Goal: Task Accomplishment & Management: Complete application form

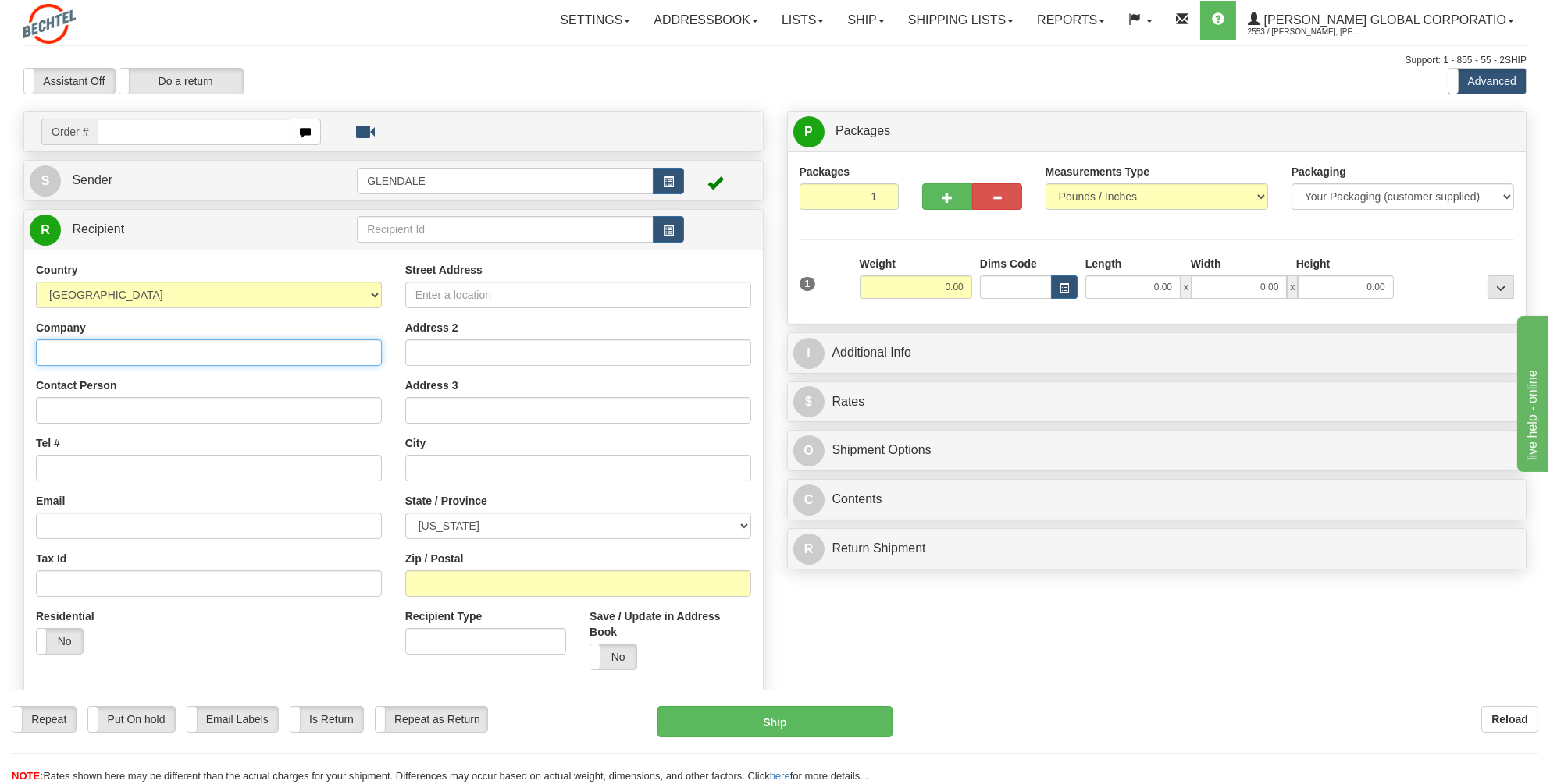
click at [49, 348] on input "Company" at bounding box center [209, 352] width 346 height 26
click at [44, 350] on input "Company" at bounding box center [209, 352] width 346 height 26
paste input "IBEW LOCAL 401"
type input "IBEW LOCAL 401"
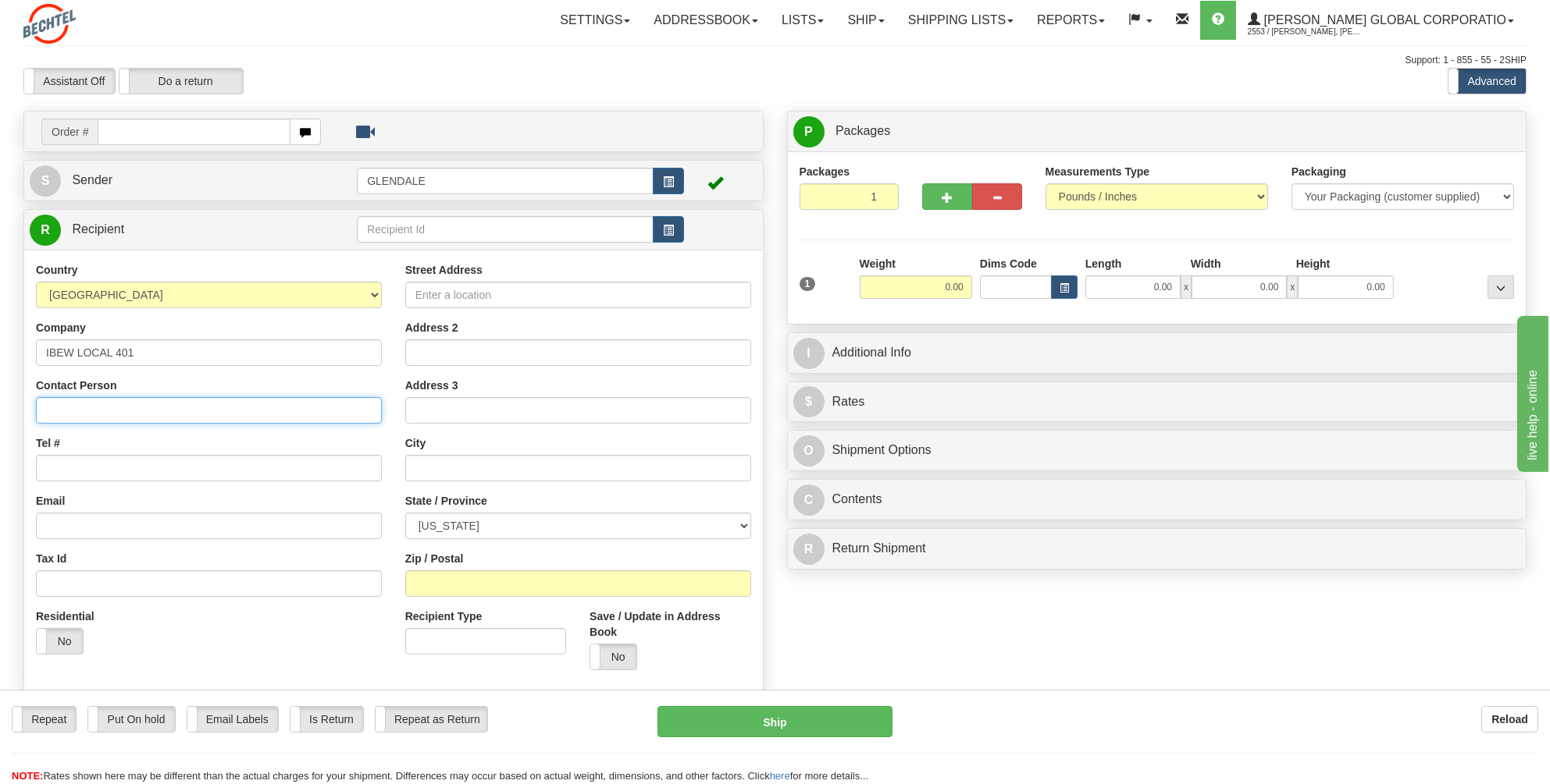
click at [61, 407] on input "Contact Person" at bounding box center [209, 410] width 346 height 26
paste input "[PERSON_NAME]"
type input "[PERSON_NAME]"
click at [70, 467] on input "Tel #" at bounding box center [209, 467] width 346 height 26
paste input "[PHONE_NUMBER]"
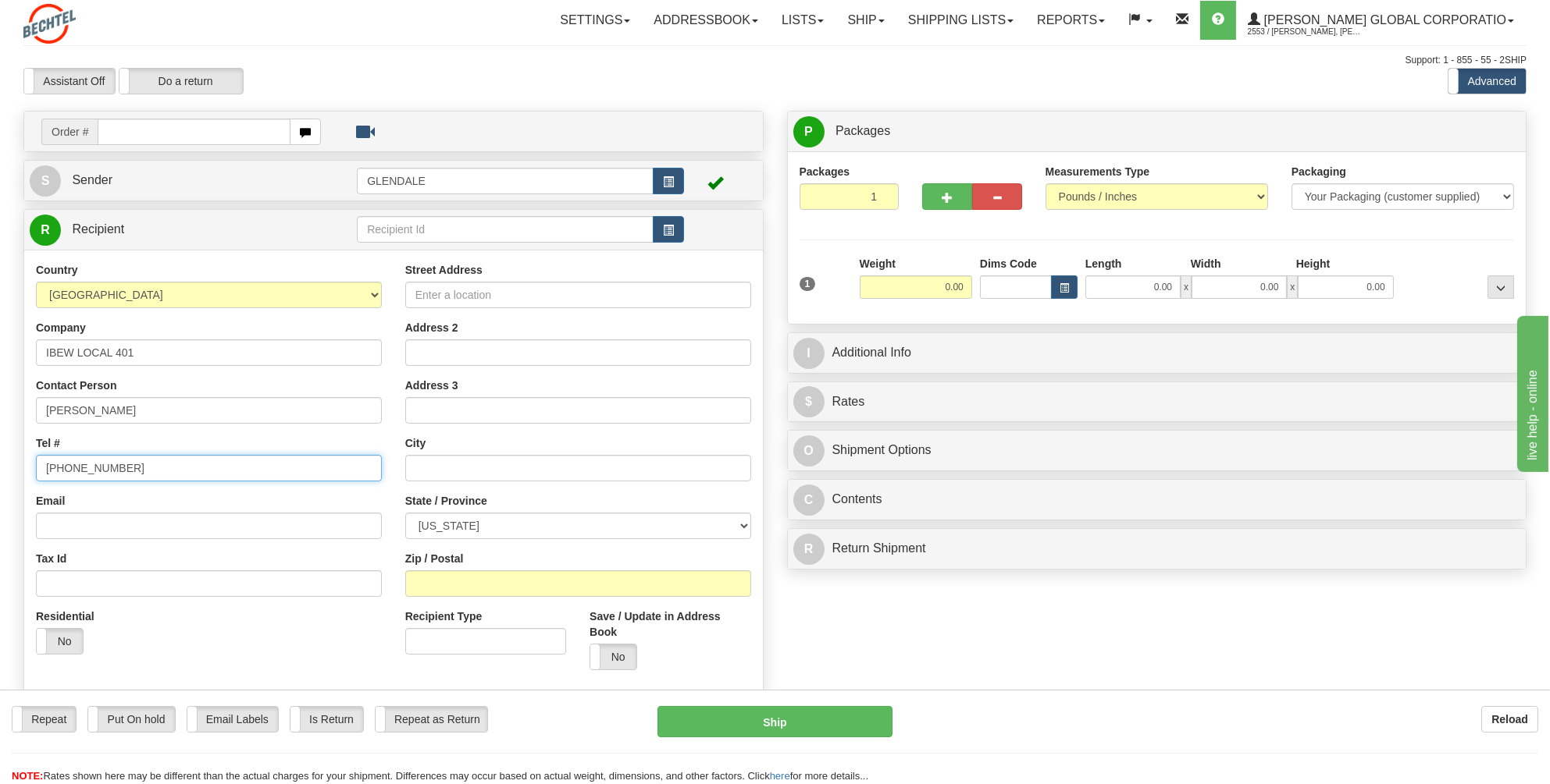
type input "[PHONE_NUMBER]"
click at [478, 291] on input "Street Address" at bounding box center [578, 294] width 346 height 26
click at [434, 292] on input "Street Address" at bounding box center [578, 294] width 346 height 26
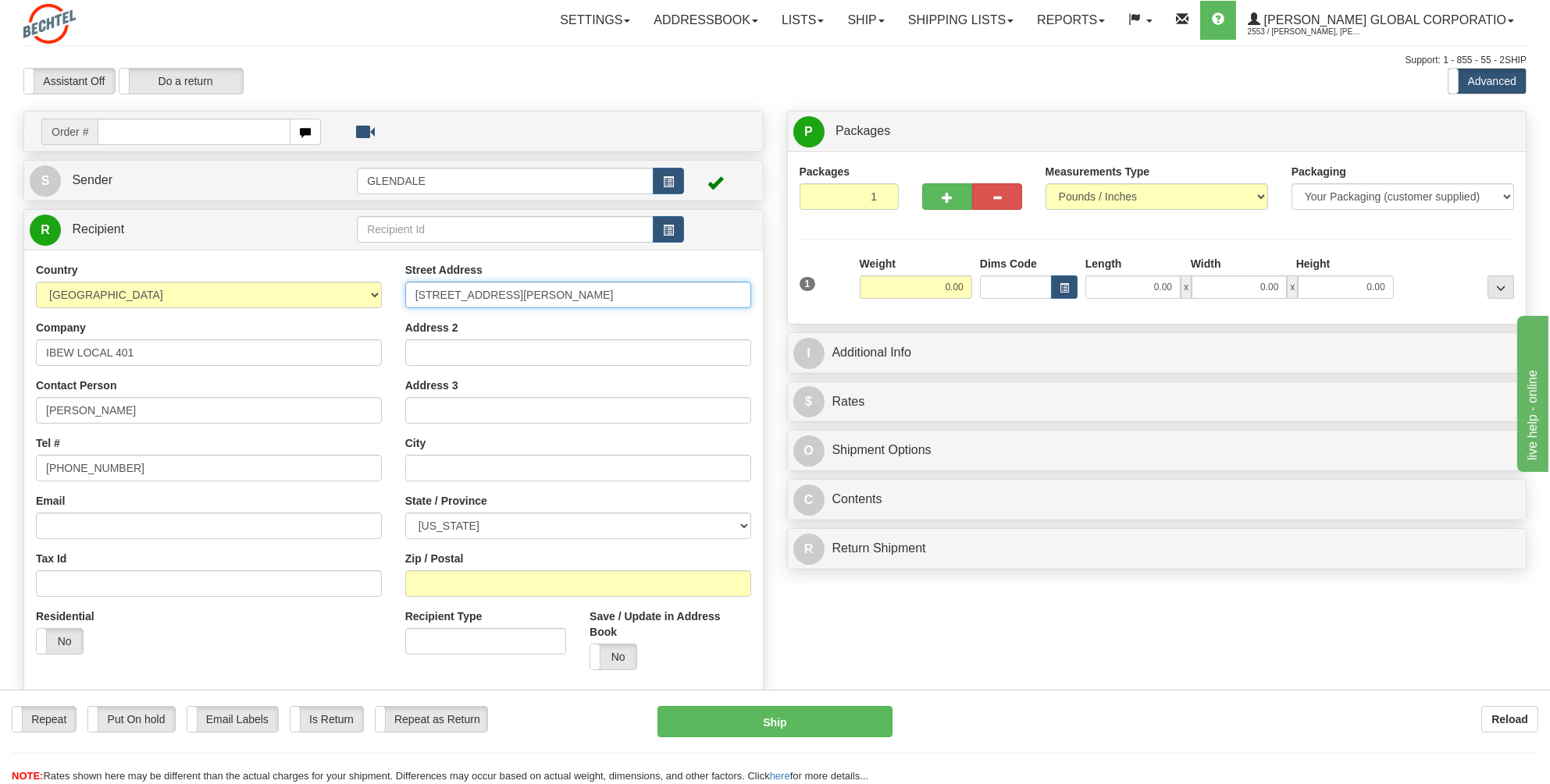
type input "[STREET_ADDRESS][PERSON_NAME]"
click at [428, 339] on input "Address 2" at bounding box center [578, 352] width 346 height 26
type input "Suite 109"
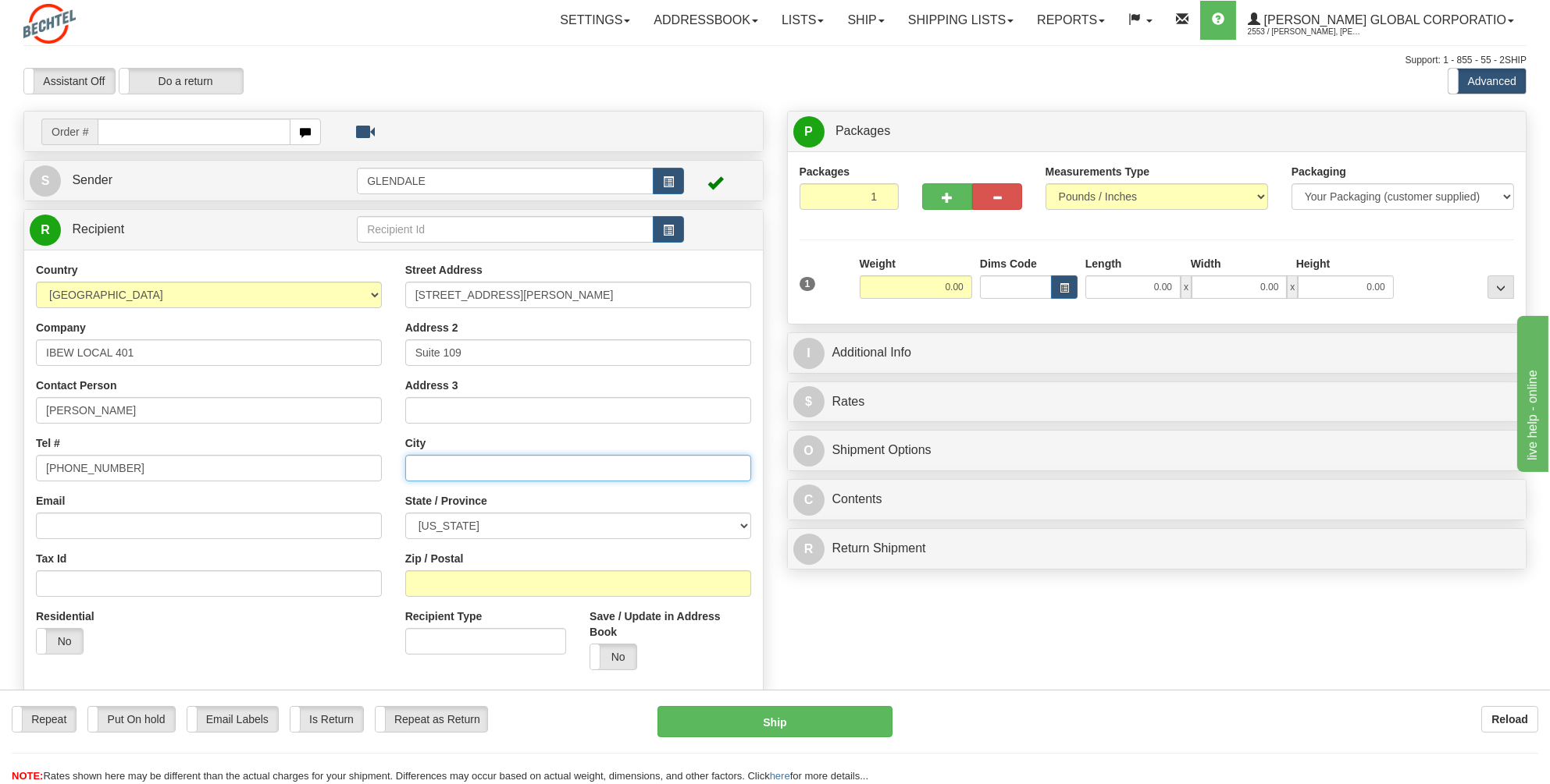
click at [437, 457] on input "text" at bounding box center [578, 467] width 346 height 26
type input "Reno"
click at [744, 528] on select "[US_STATE] [US_STATE] [US_STATE] [US_STATE] Armed Forces America Armed Forces E…" at bounding box center [578, 525] width 346 height 26
select select "NV"
click at [405, 512] on select "[US_STATE] [US_STATE] [US_STATE] [US_STATE] Armed Forces America Armed Forces E…" at bounding box center [578, 525] width 346 height 26
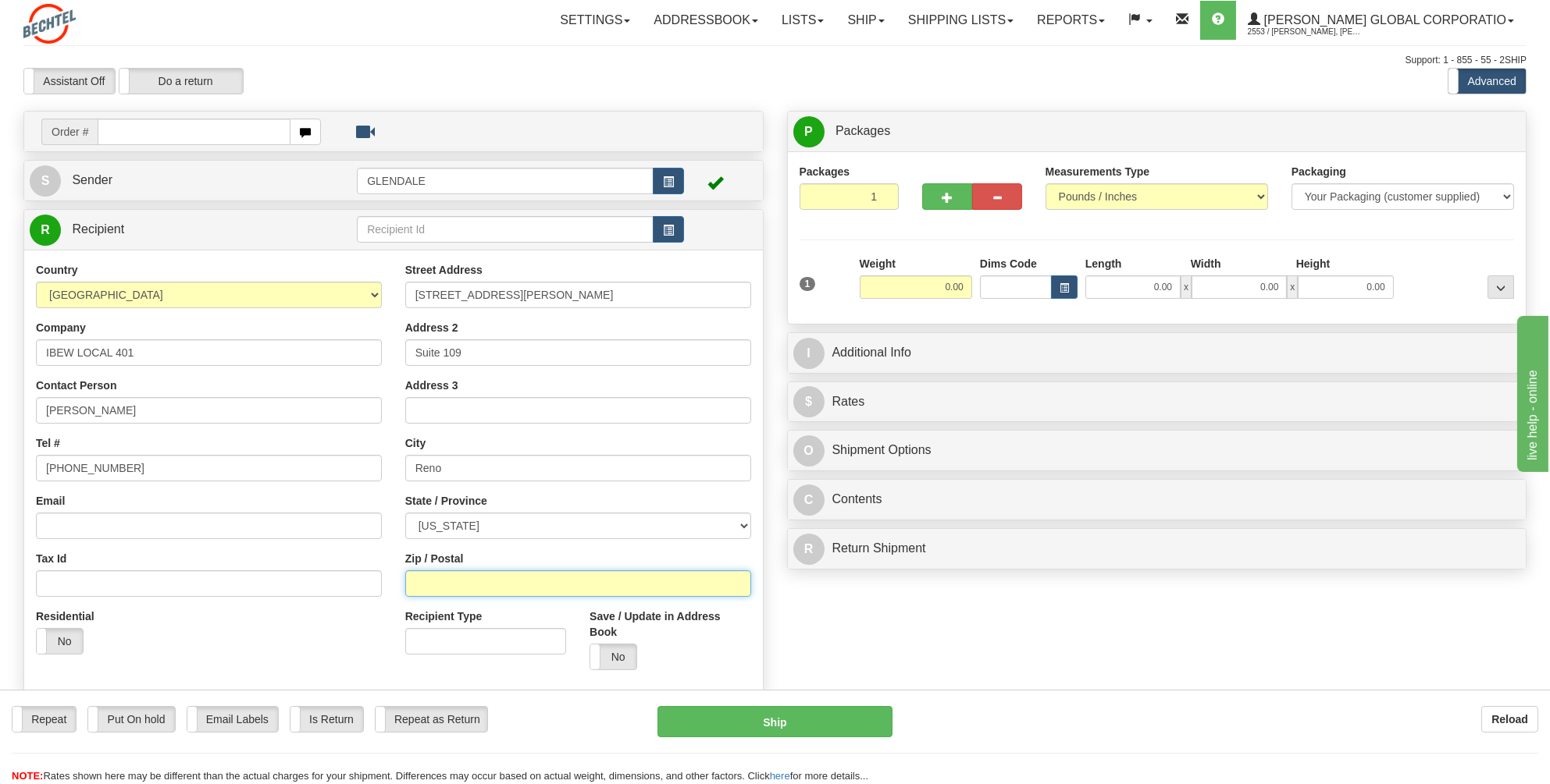
click at [462, 579] on input "Zip / Postal" at bounding box center [578, 583] width 346 height 26
type input "89502"
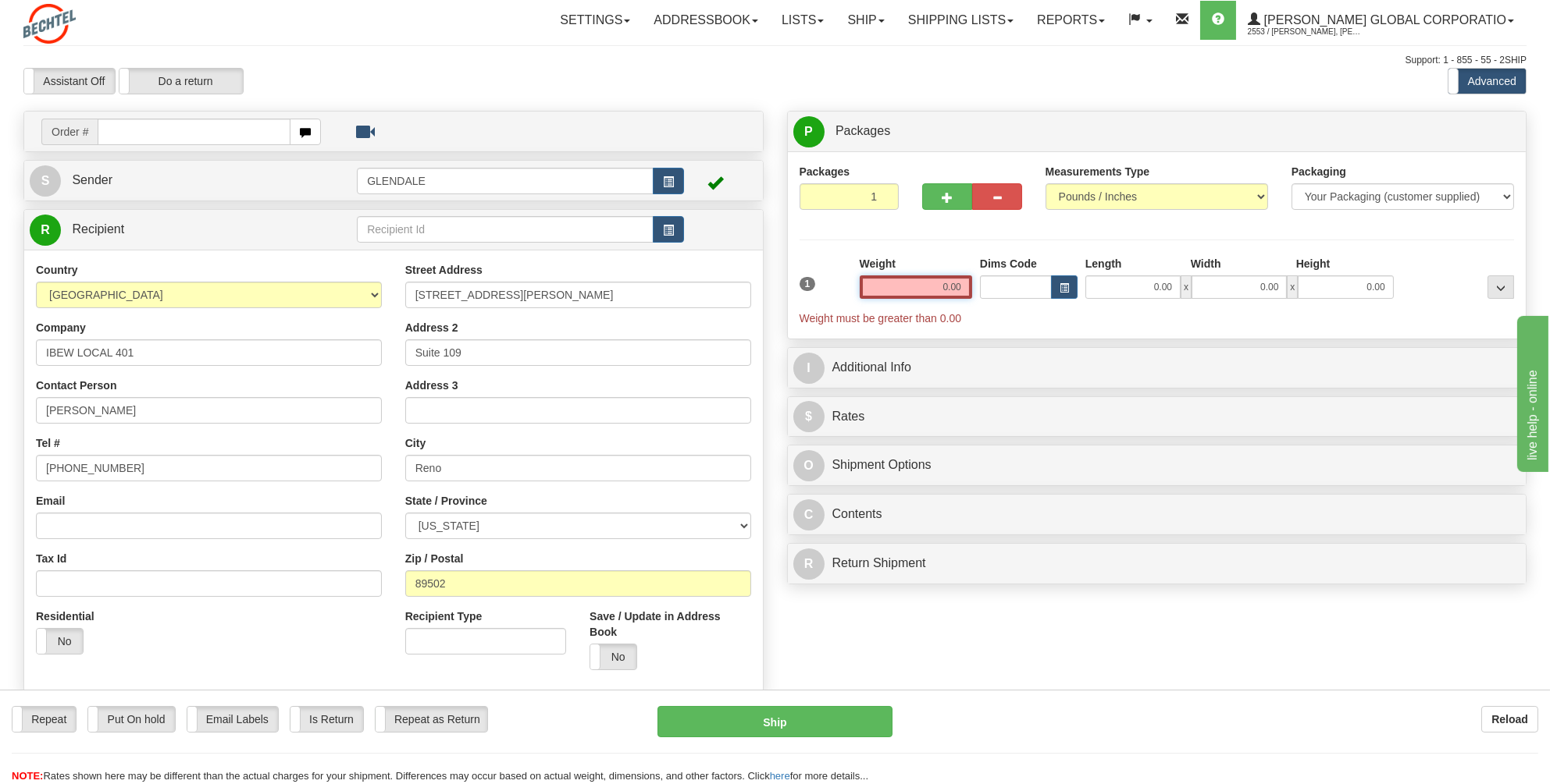
drag, startPoint x: 968, startPoint y: 281, endPoint x: 937, endPoint y: 288, distance: 31.8
click at [937, 288] on input "0.00" at bounding box center [915, 287] width 113 height 23
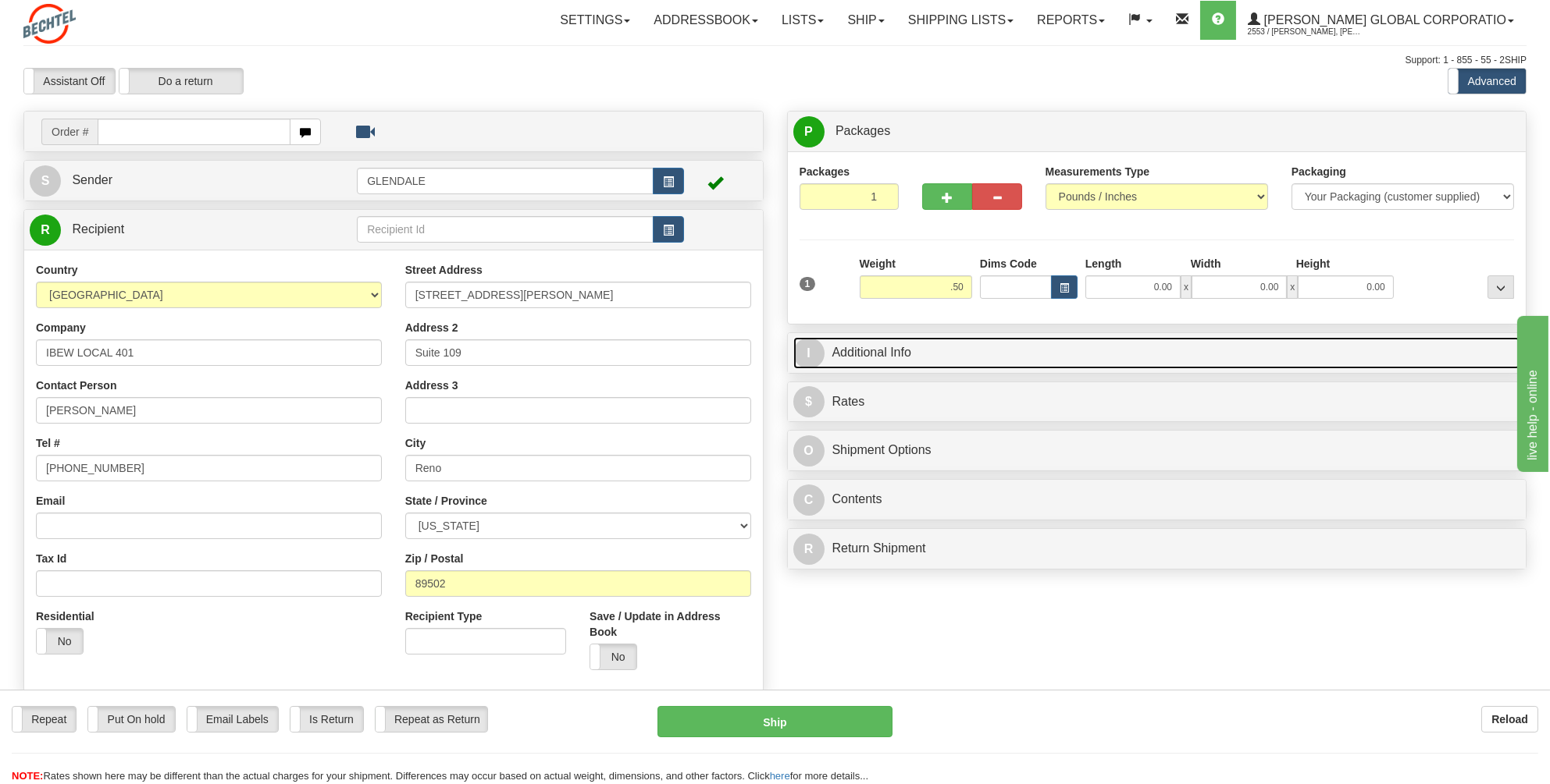
type input "0.50"
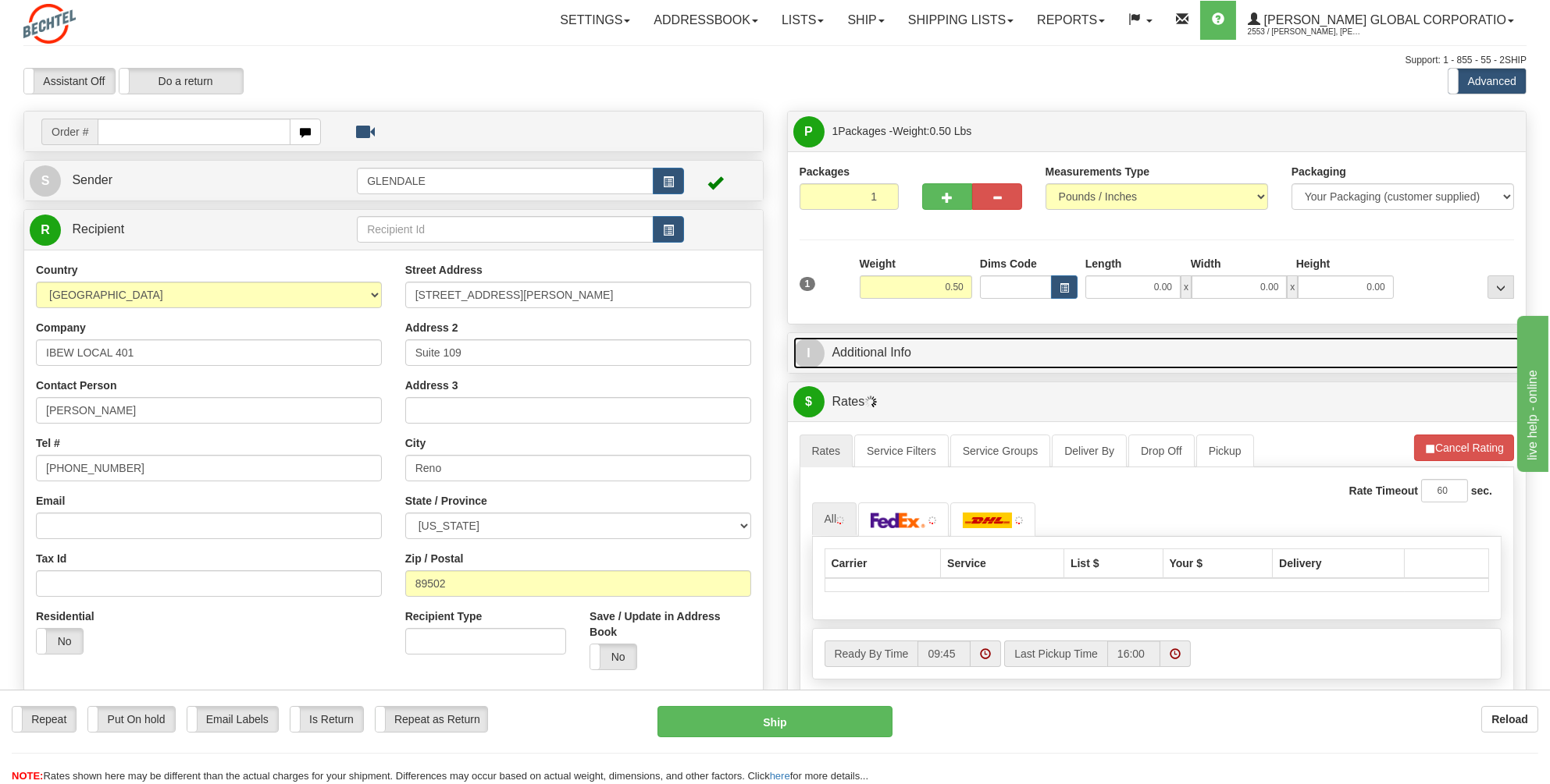
click at [880, 353] on link "I Additional Info" at bounding box center [1157, 353] width 728 height 32
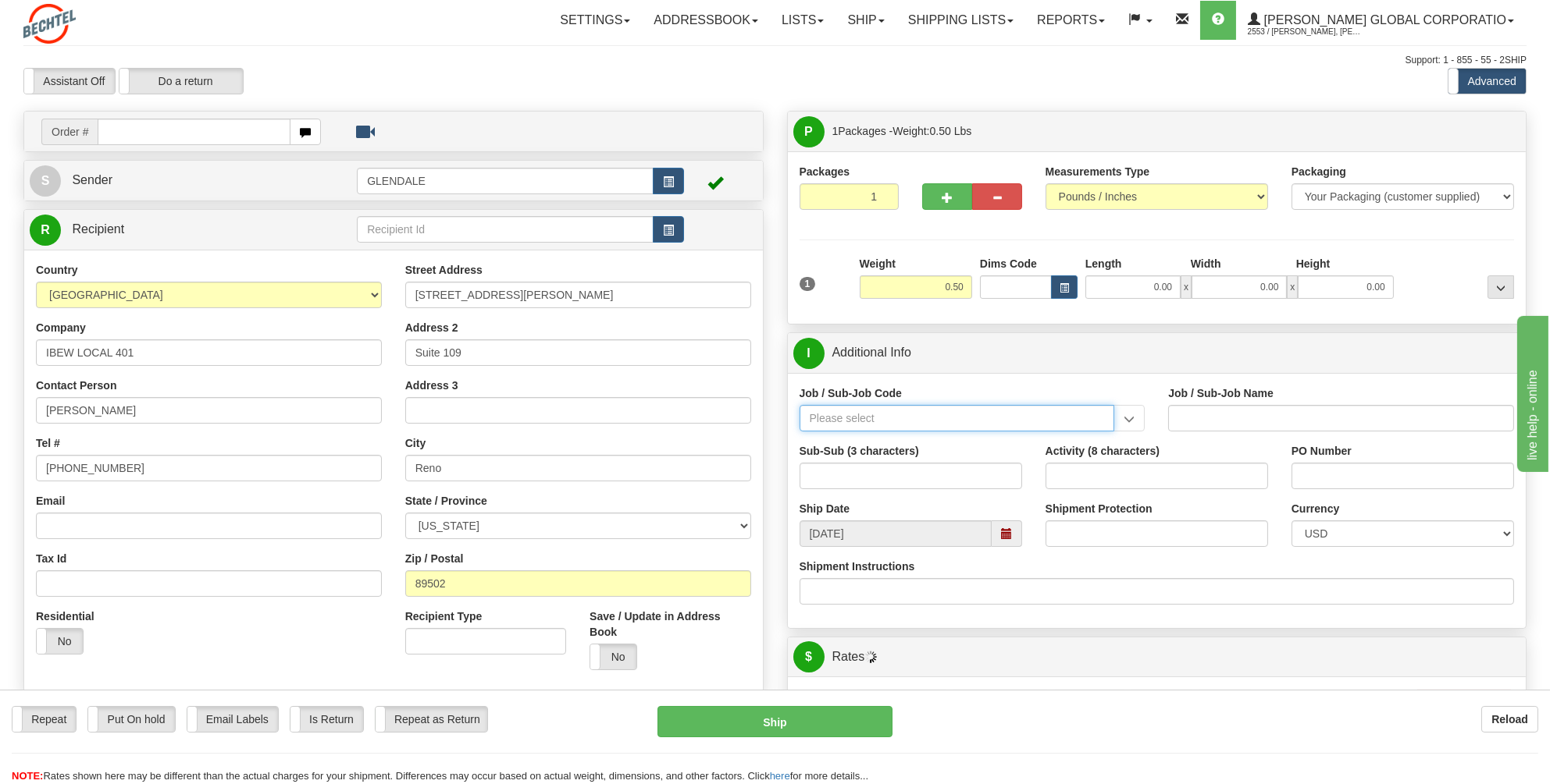
click at [823, 414] on input "Job / Sub-Job Code" at bounding box center [958, 418] width 316 height 26
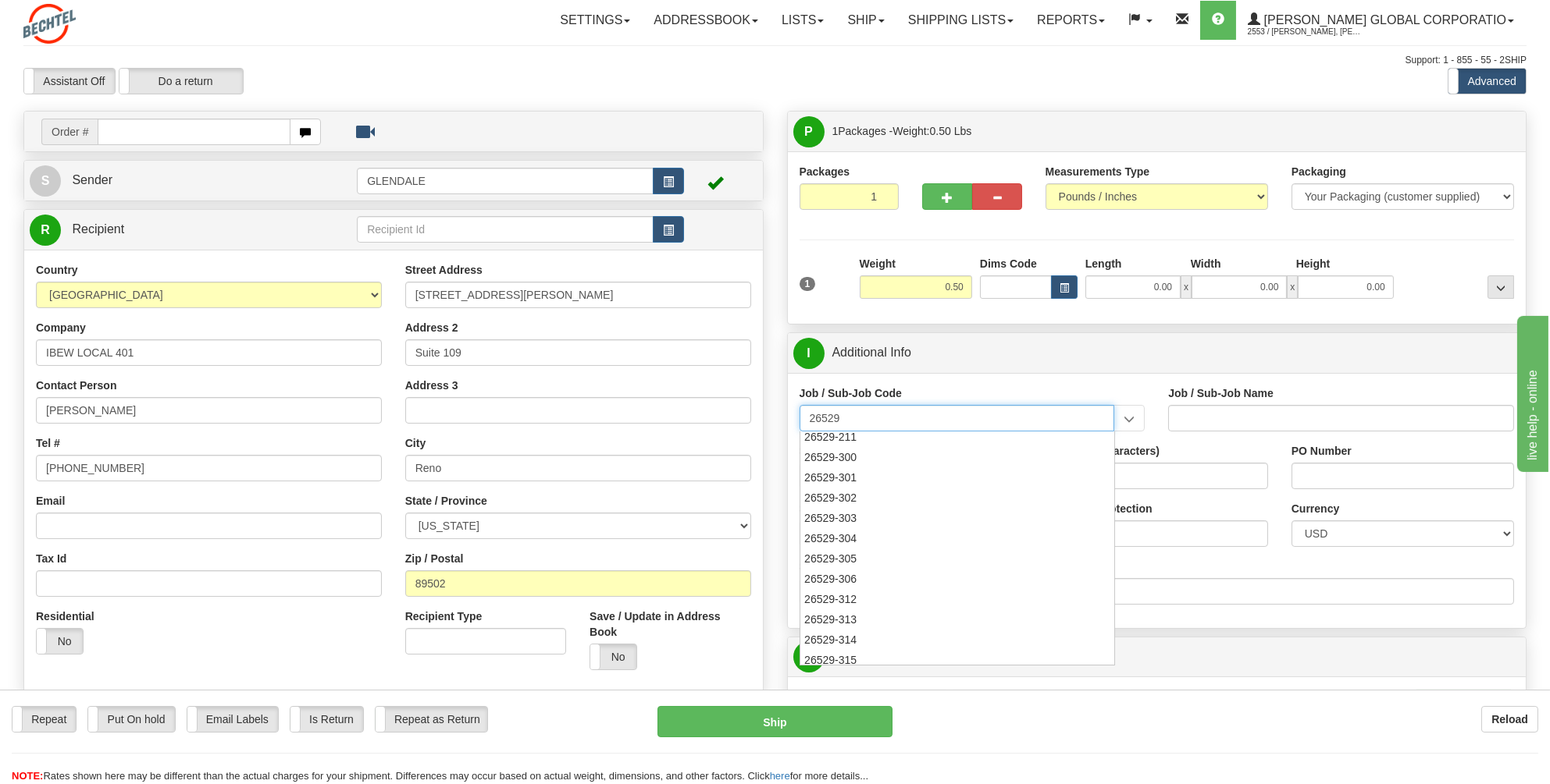
scroll to position [312, 0]
click at [814, 493] on div "26529-302" at bounding box center [953, 495] width 301 height 17
type input "26529-302"
type input "[PERSON_NAME] PASS PROJECT - TO1-CRAFT LABOR AND NON-LA"
type input "26529-302"
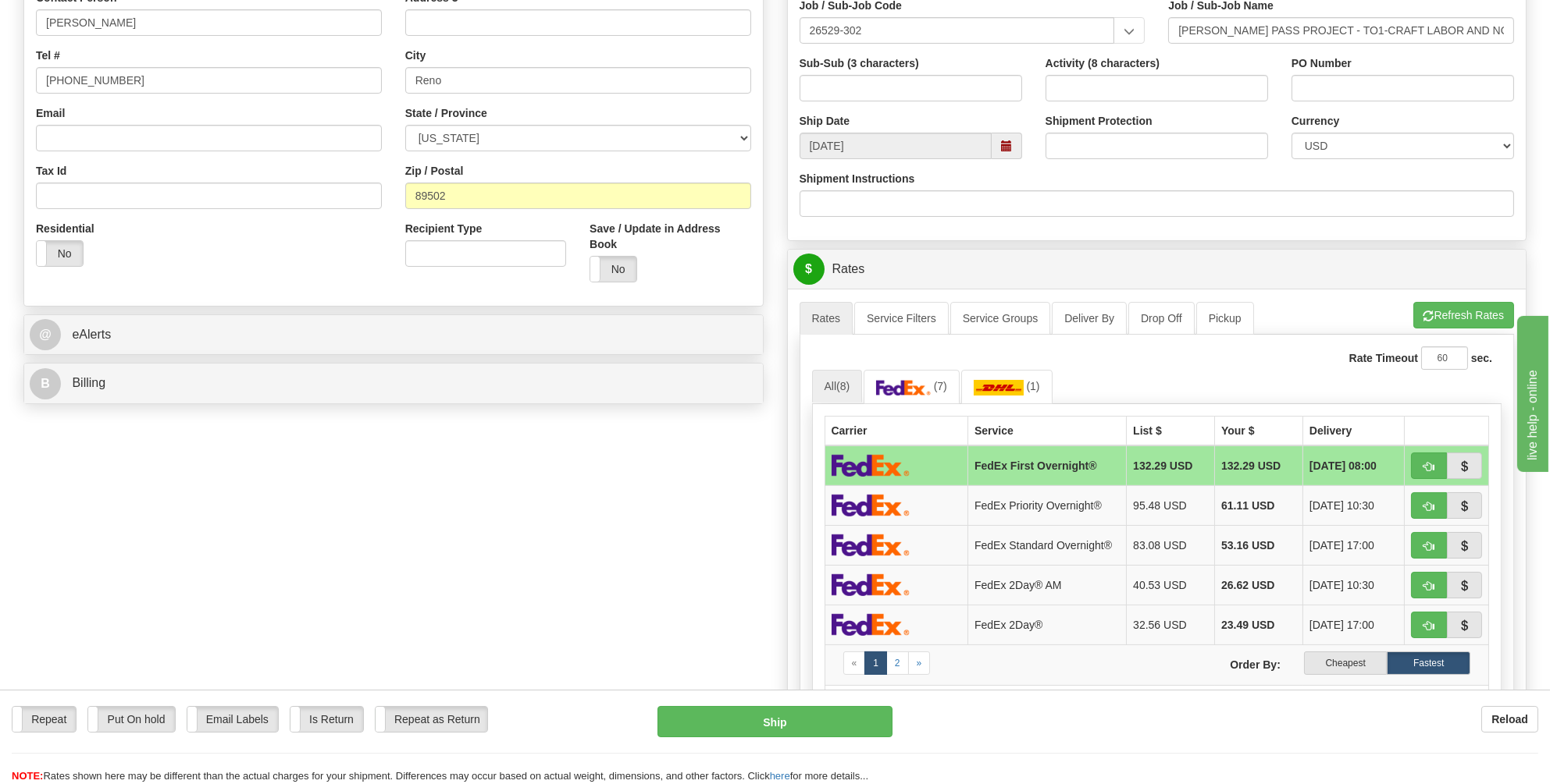
scroll to position [391, 0]
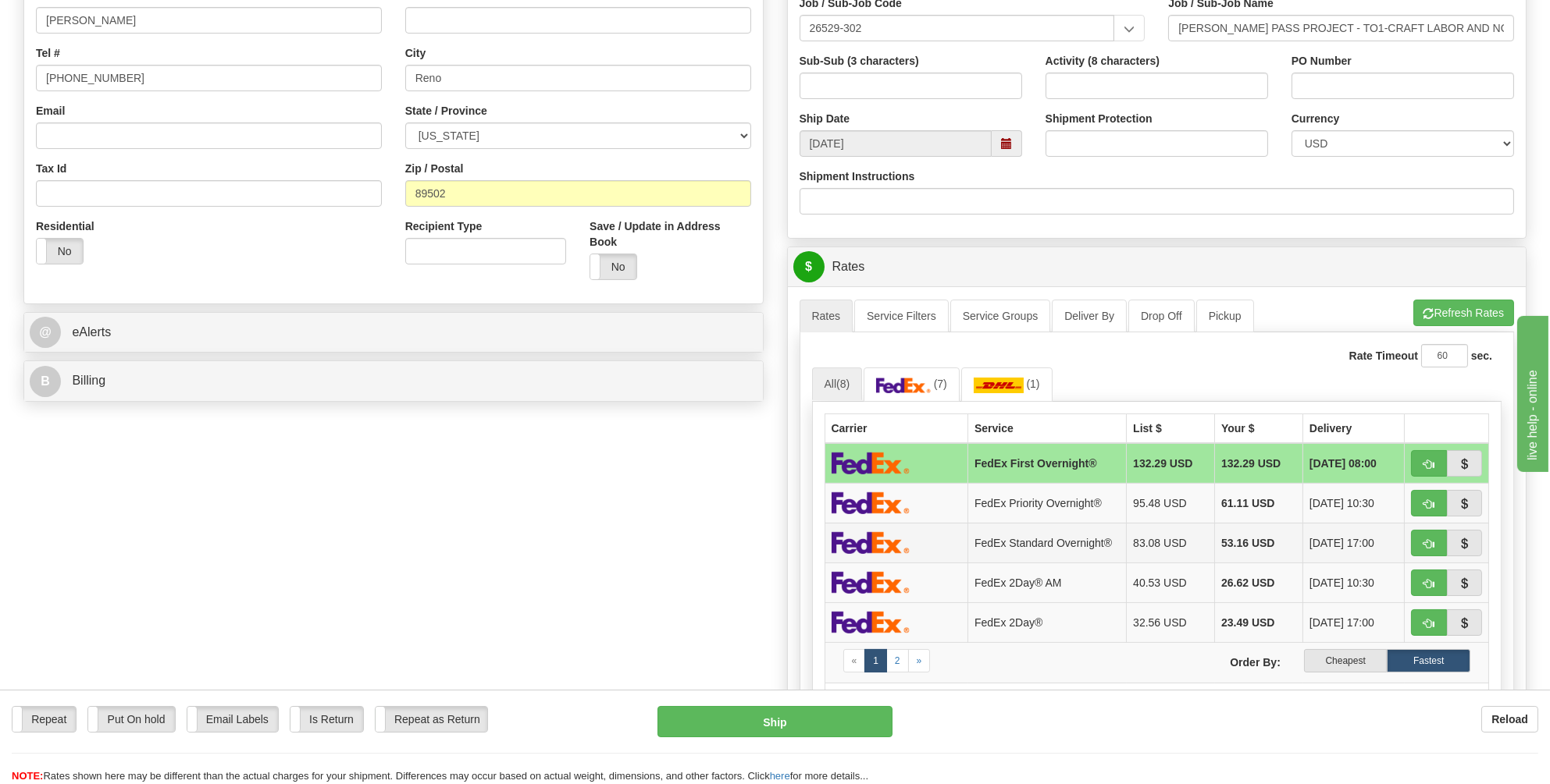
click at [890, 539] on img at bounding box center [870, 542] width 79 height 23
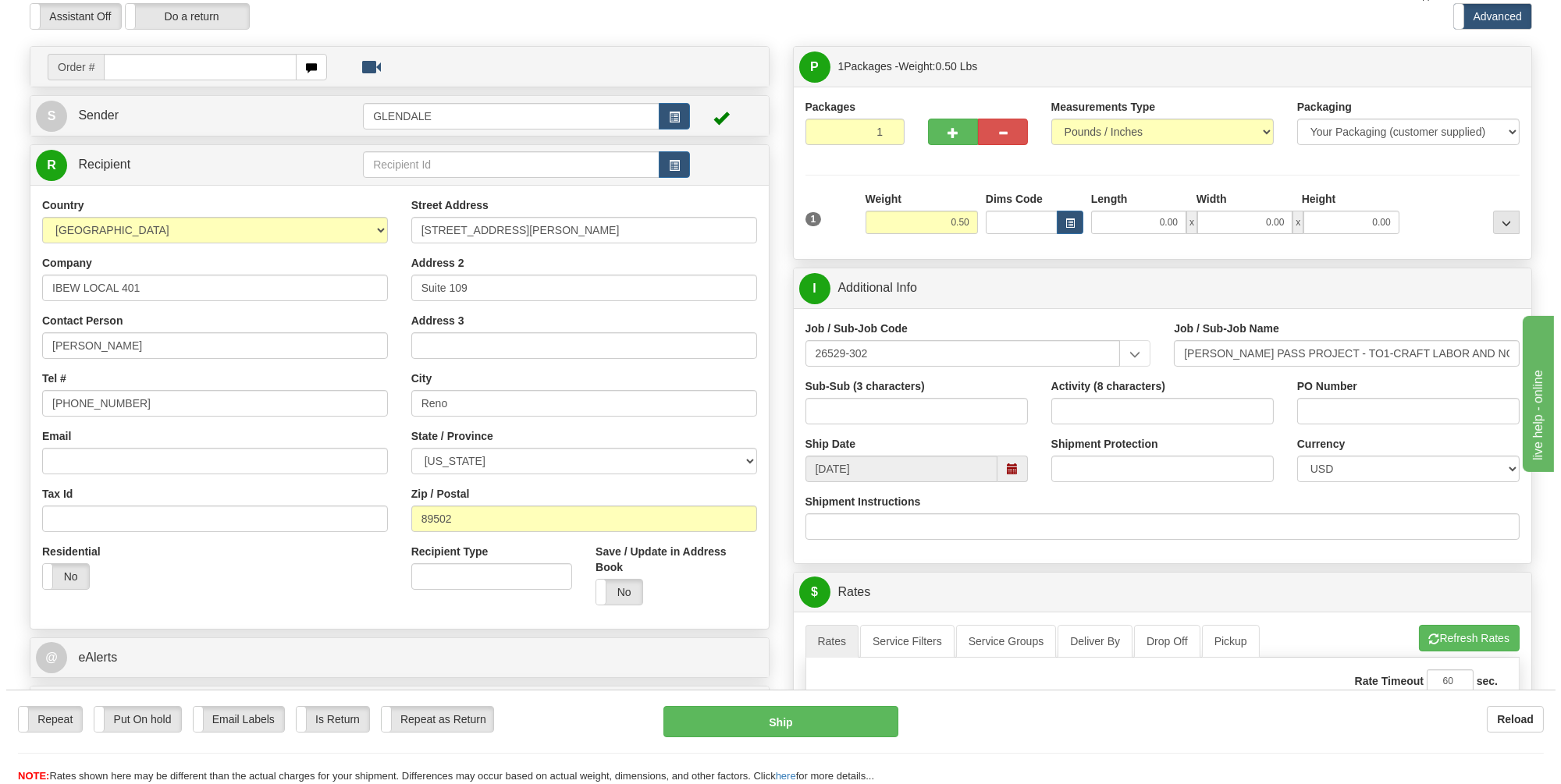
scroll to position [0, 0]
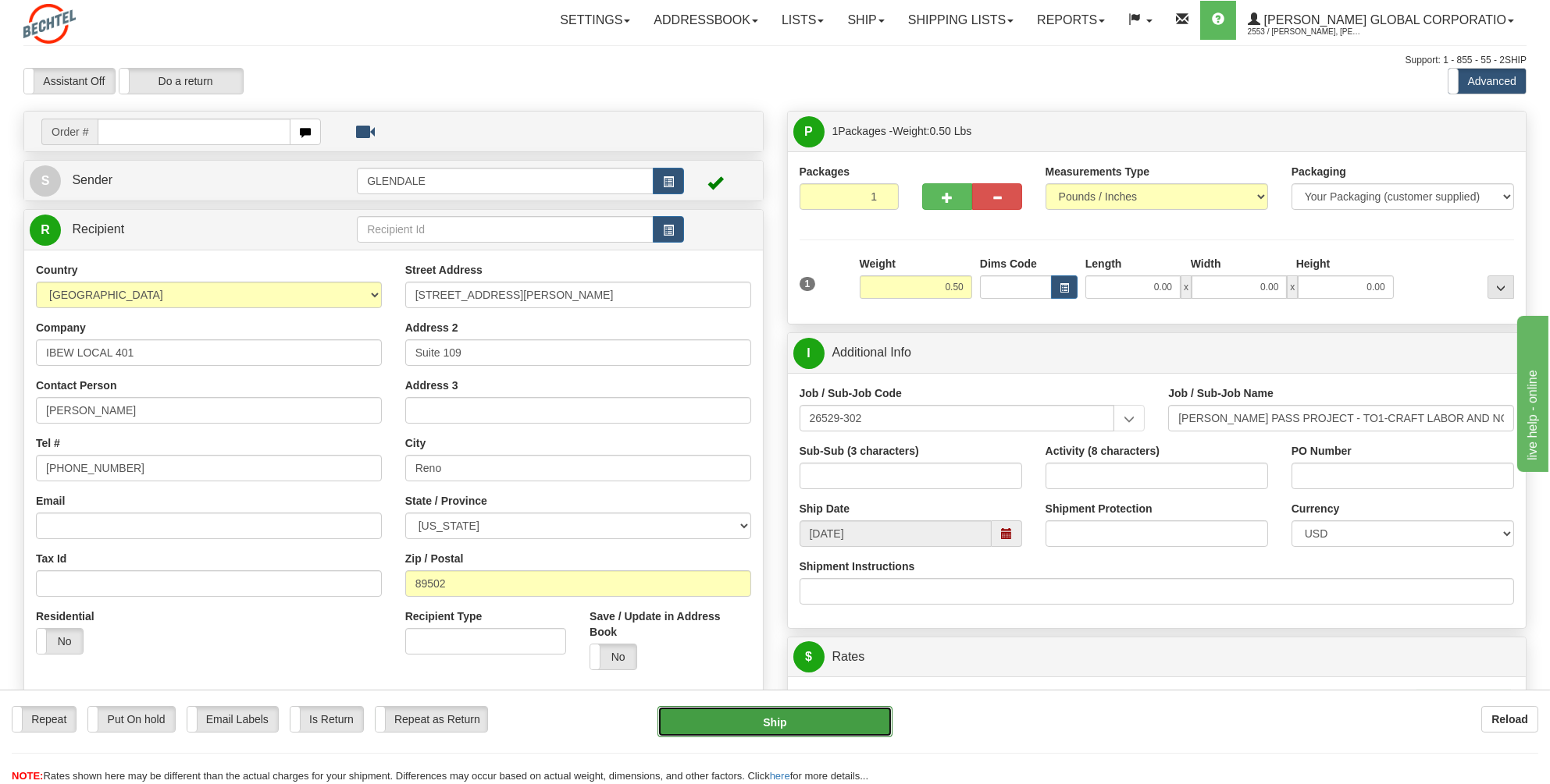
click at [771, 721] on button "Ship" at bounding box center [775, 722] width 235 height 32
type input "05"
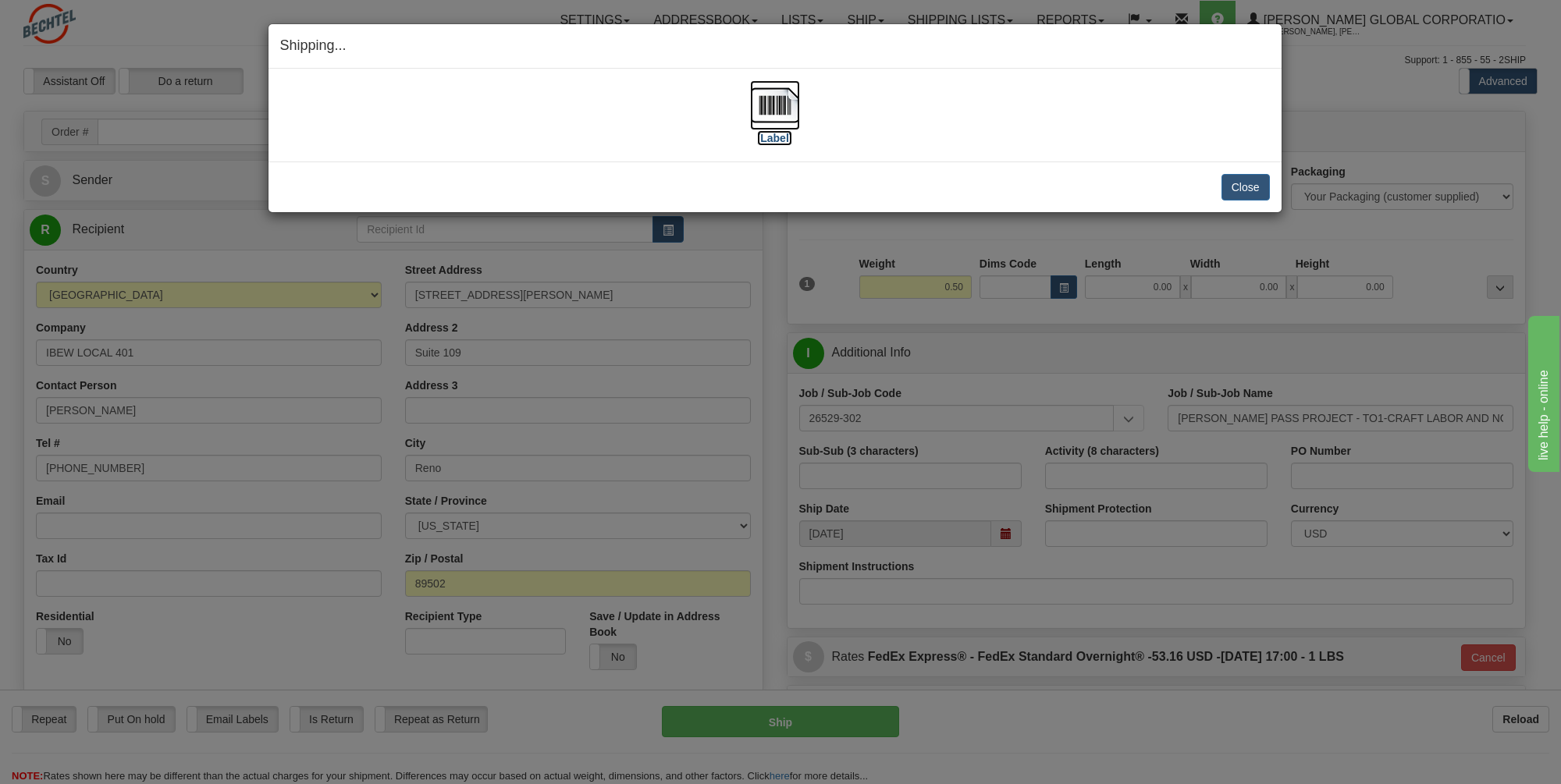
click at [775, 109] on img at bounding box center [774, 105] width 50 height 50
